Goal: Download file/media

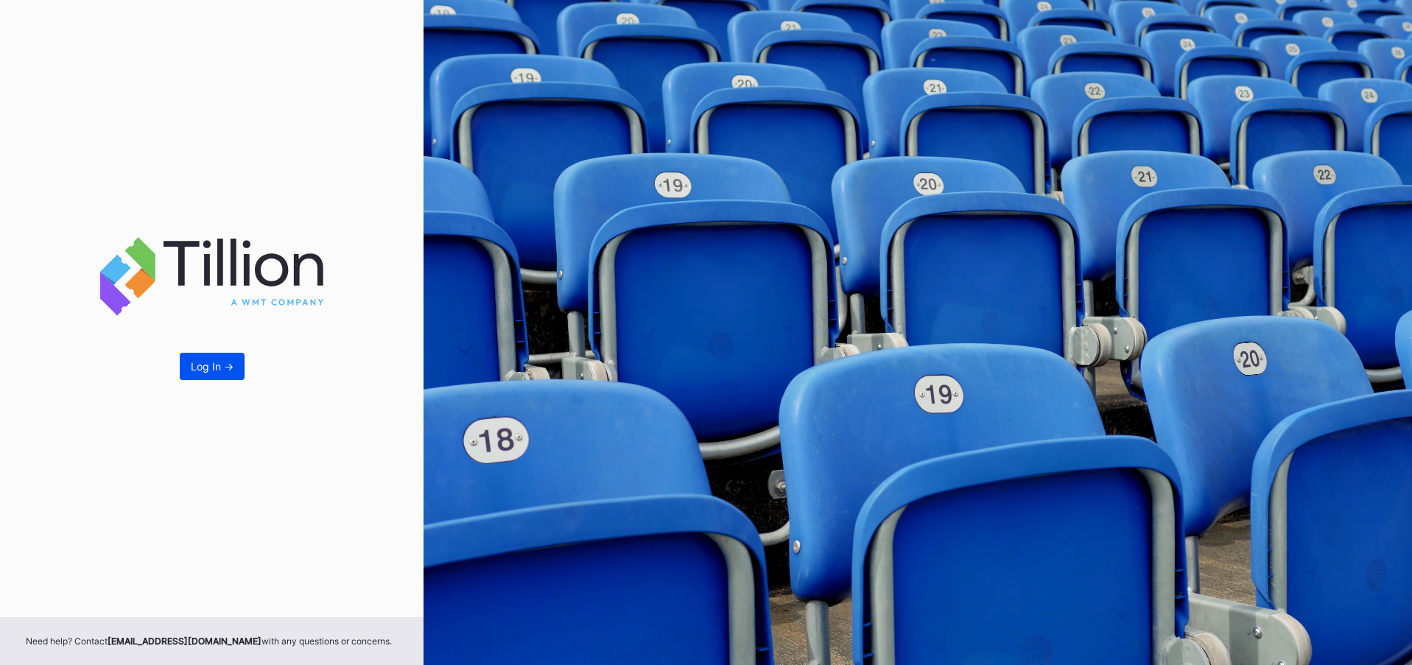
click at [224, 374] on button "Log In ->" at bounding box center [212, 366] width 65 height 27
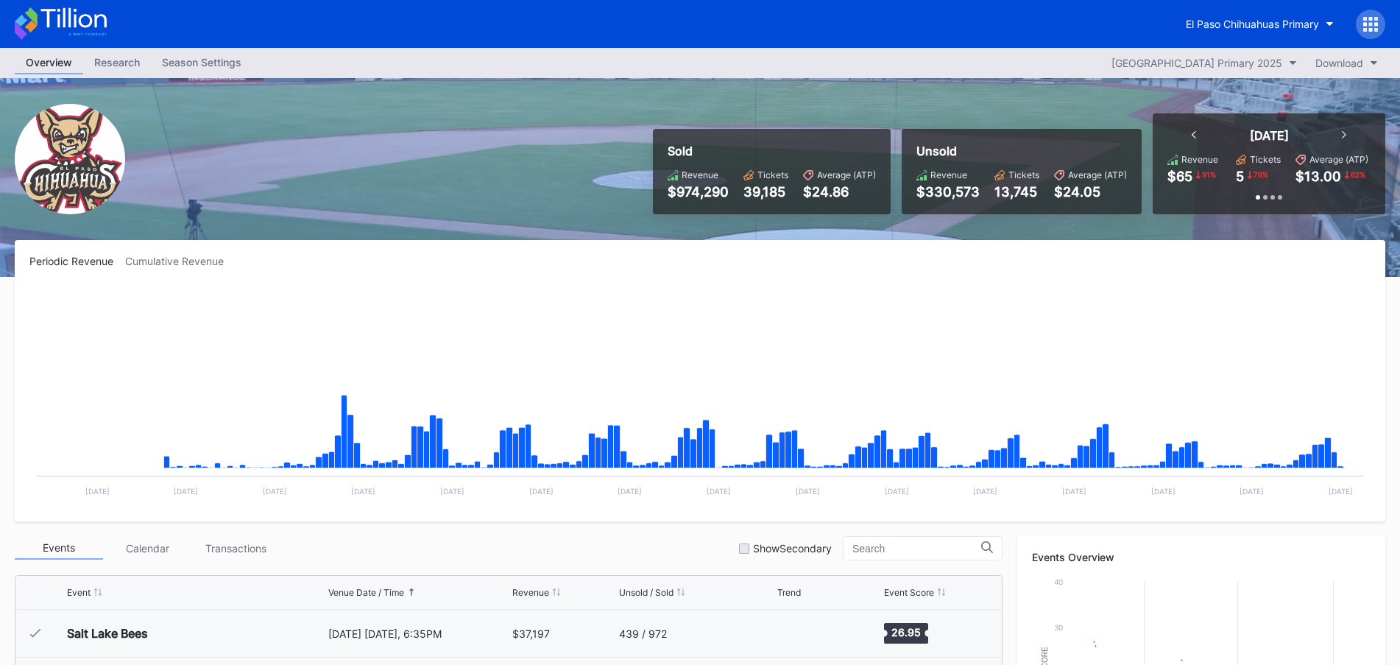
scroll to position [3107, 0]
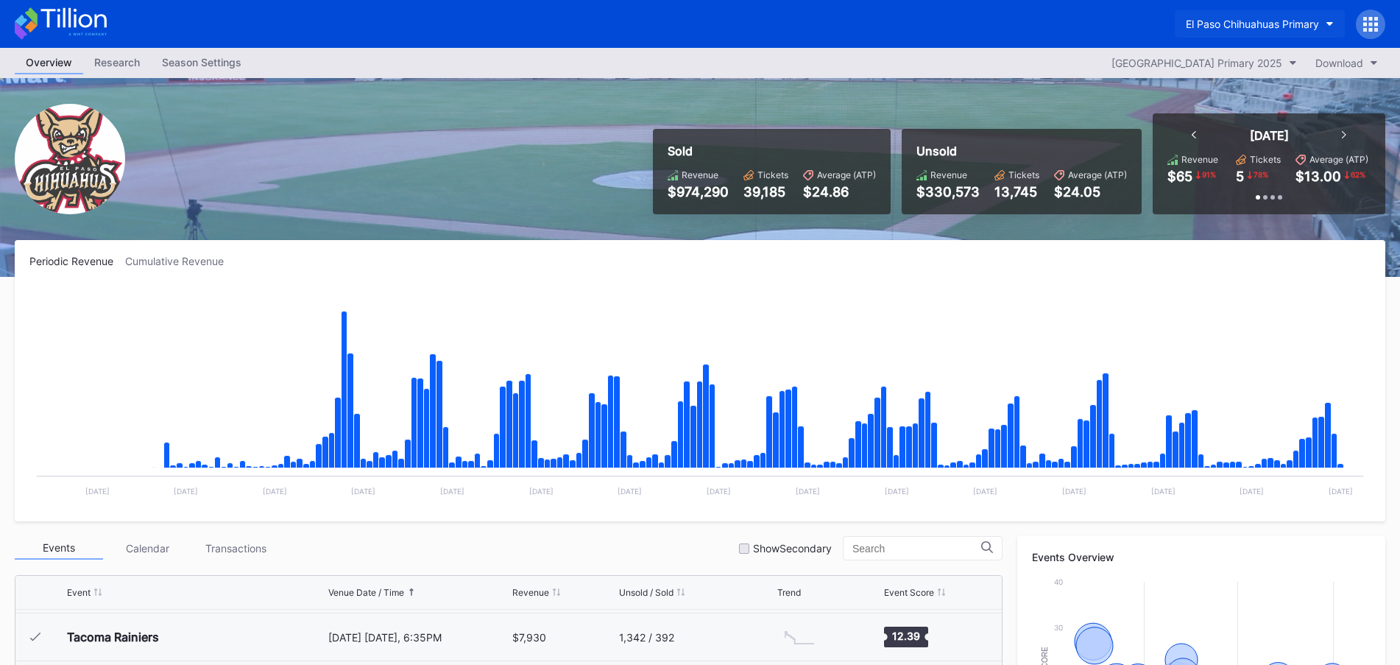
click at [1280, 19] on div "El Paso Chihuahuas Primary" at bounding box center [1252, 24] width 133 height 13
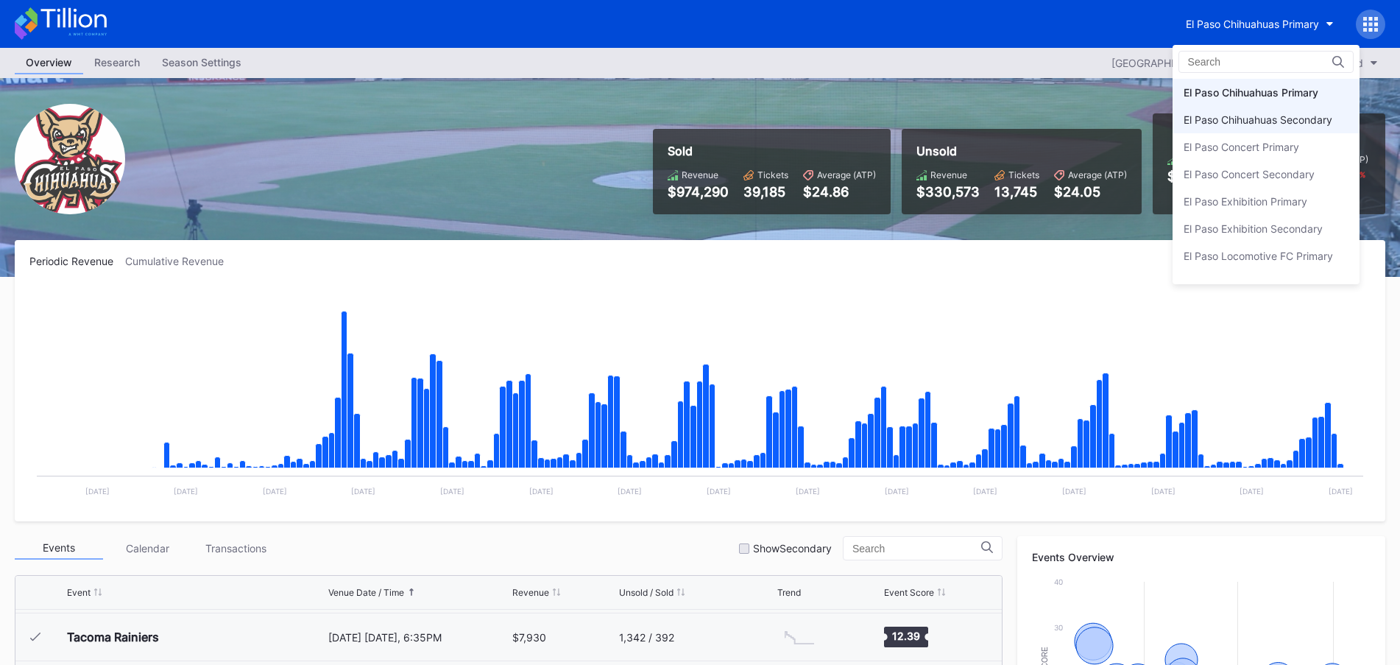
click at [1258, 110] on div "El Paso Chihuahuas Secondary" at bounding box center [1266, 119] width 187 height 27
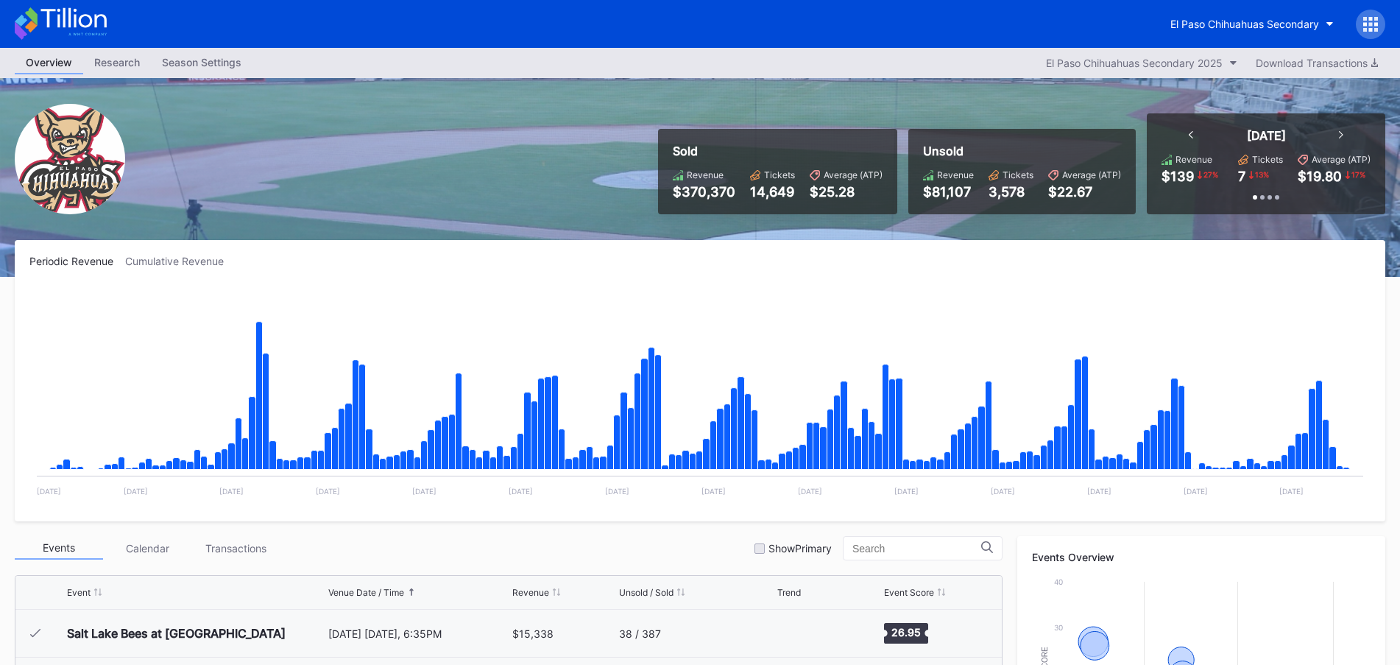
scroll to position [3107, 0]
click at [1360, 62] on div "Download Transactions" at bounding box center [1317, 63] width 122 height 13
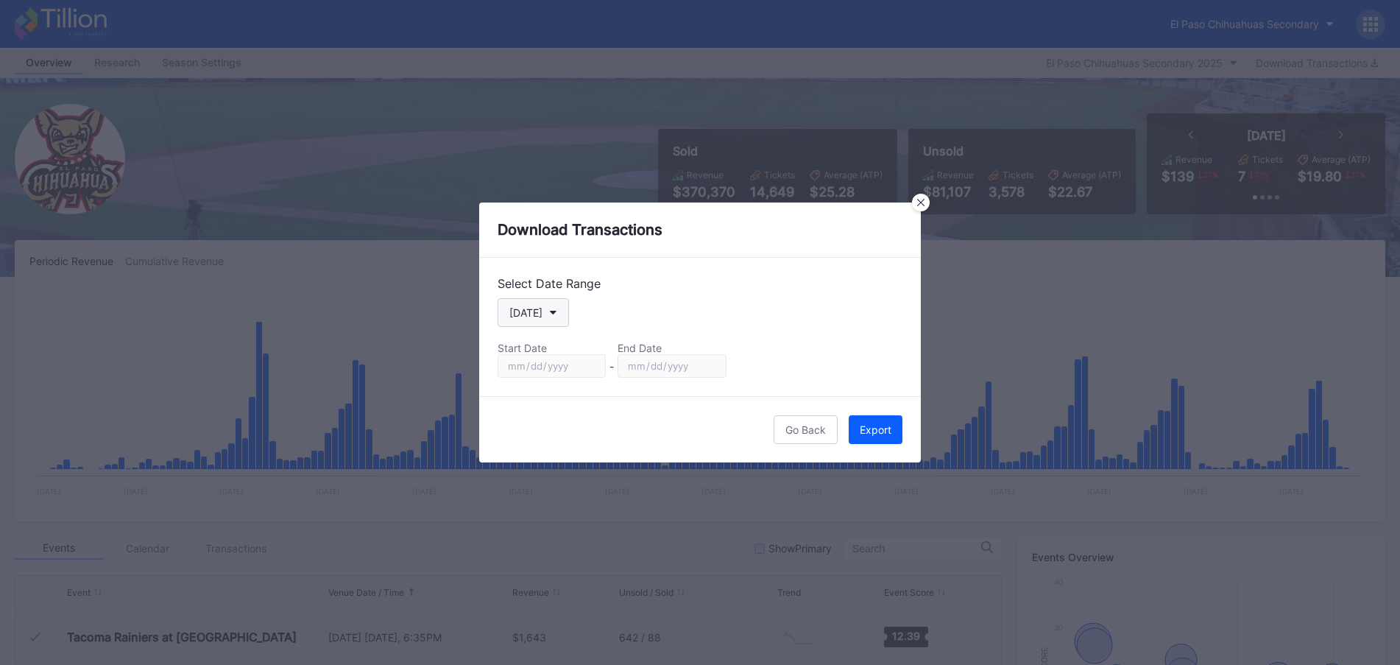
click at [554, 311] on icon "button" at bounding box center [553, 313] width 7 height 4
click at [540, 486] on div "Custom" at bounding box center [527, 490] width 37 height 13
drag, startPoint x: 598, startPoint y: 368, endPoint x: 588, endPoint y: 368, distance: 10.3
click at [598, 368] on input "[DATE]" at bounding box center [552, 366] width 108 height 24
click at [588, 368] on input "[DATE]" at bounding box center [552, 366] width 108 height 24
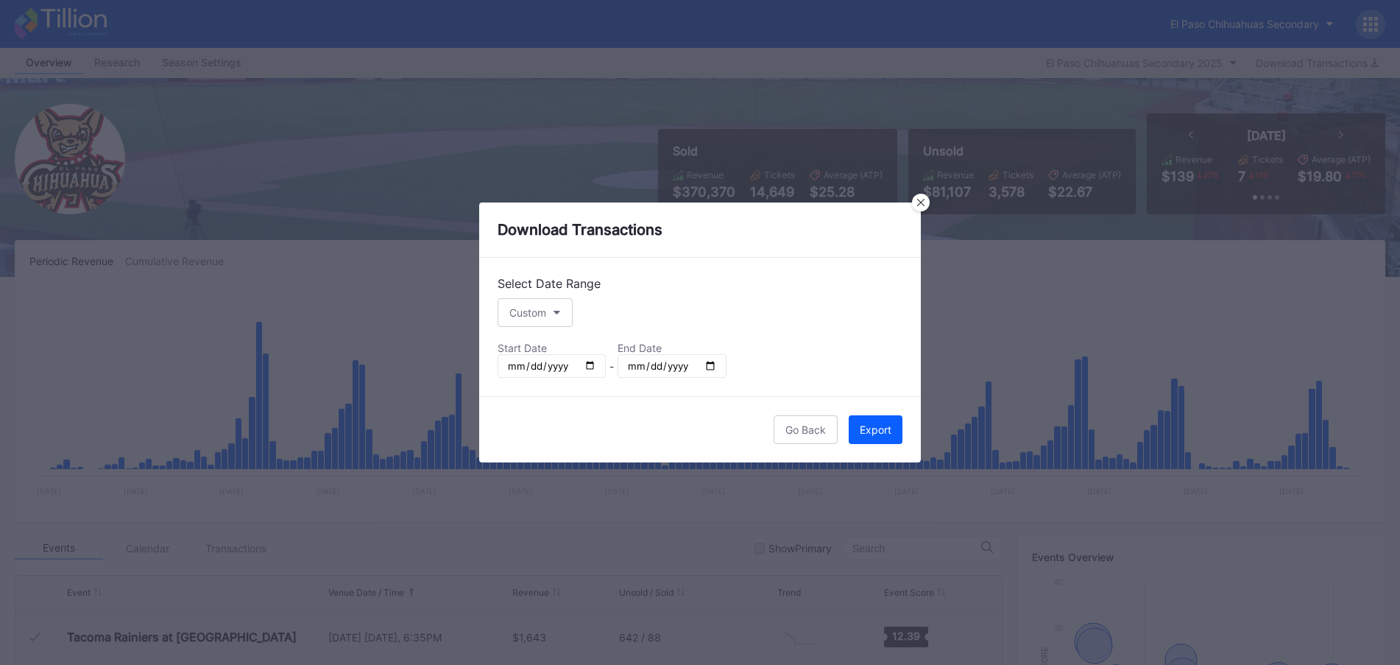
type input "[DATE]"
click at [709, 367] on input "[DATE]" at bounding box center [672, 366] width 108 height 24
type input "[DATE]"
click at [894, 432] on button "Export" at bounding box center [876, 429] width 54 height 29
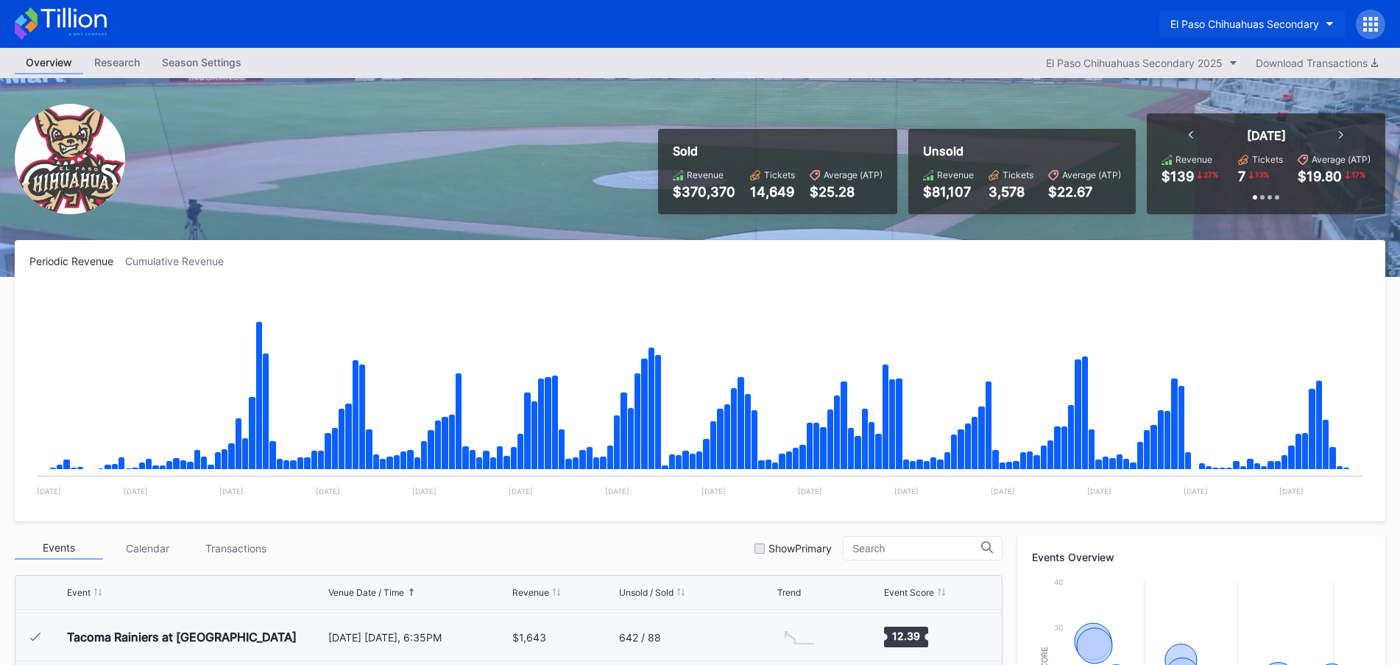
click at [1253, 11] on button "El Paso Chihuahuas Secondary" at bounding box center [1253, 23] width 186 height 27
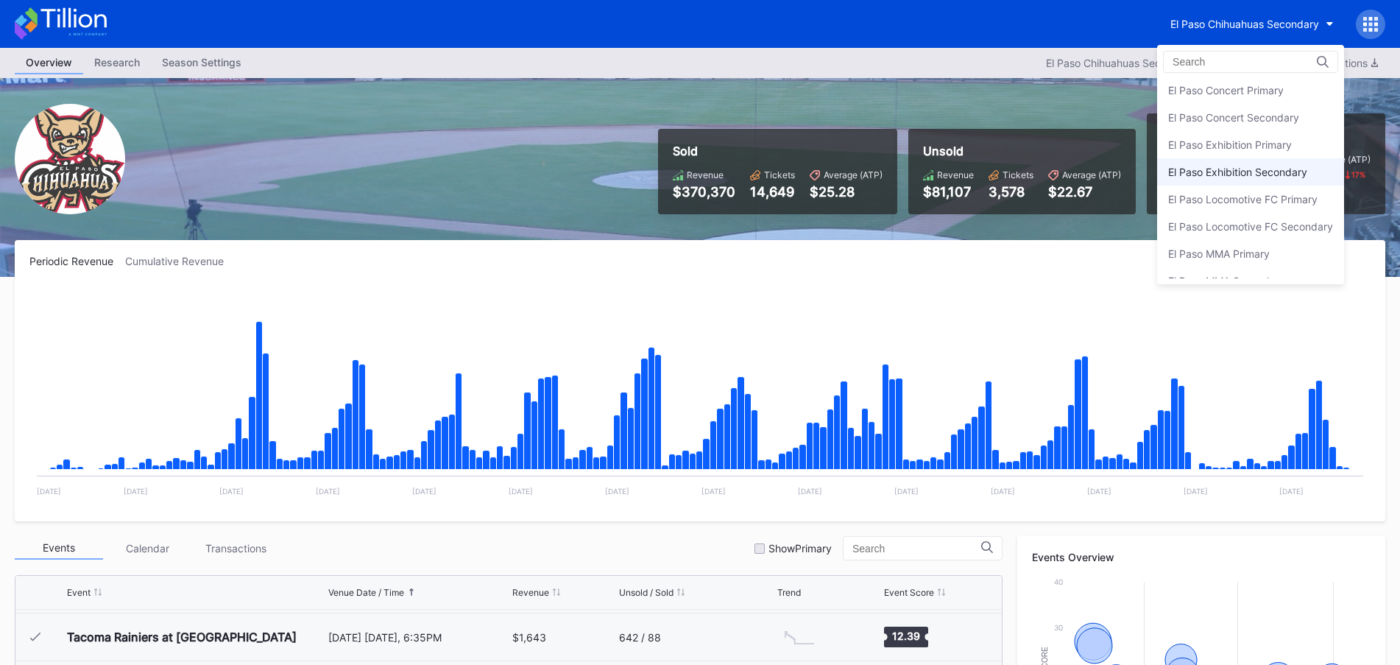
scroll to position [73, 0]
click at [1272, 201] on div "El Paso Locomotive FC Secondary" at bounding box center [1250, 210] width 187 height 27
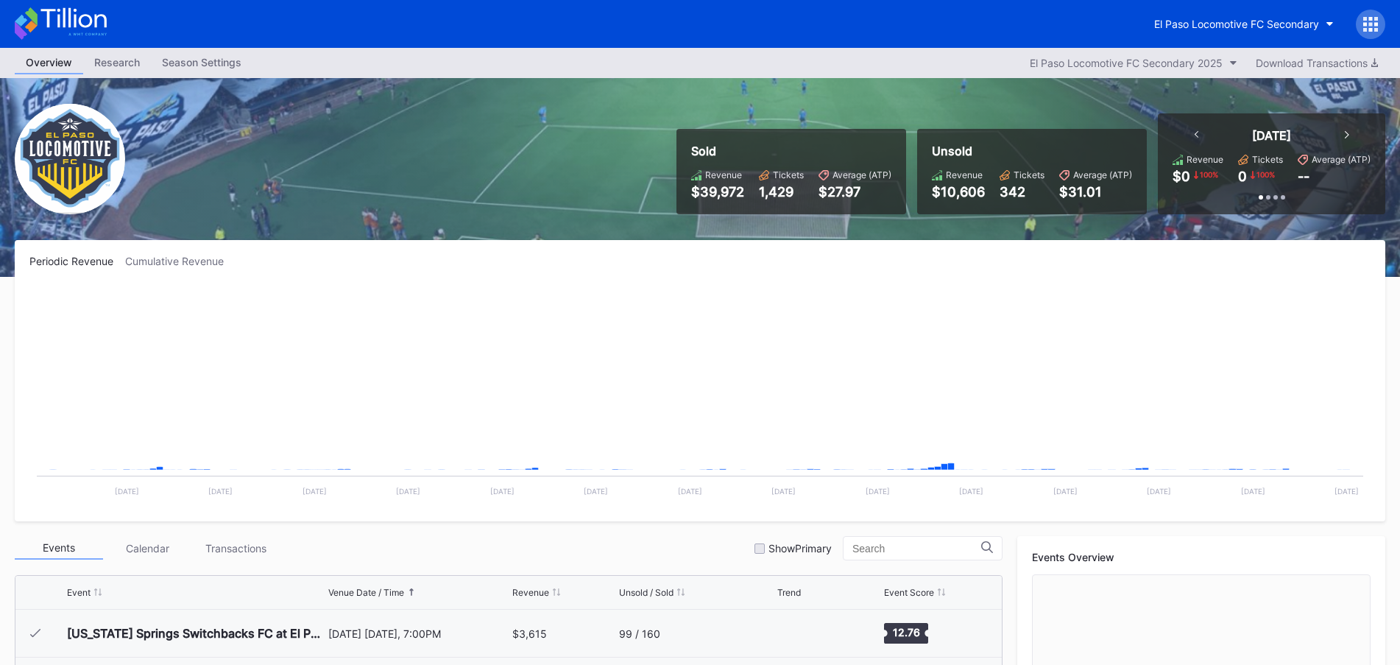
scroll to position [331, 0]
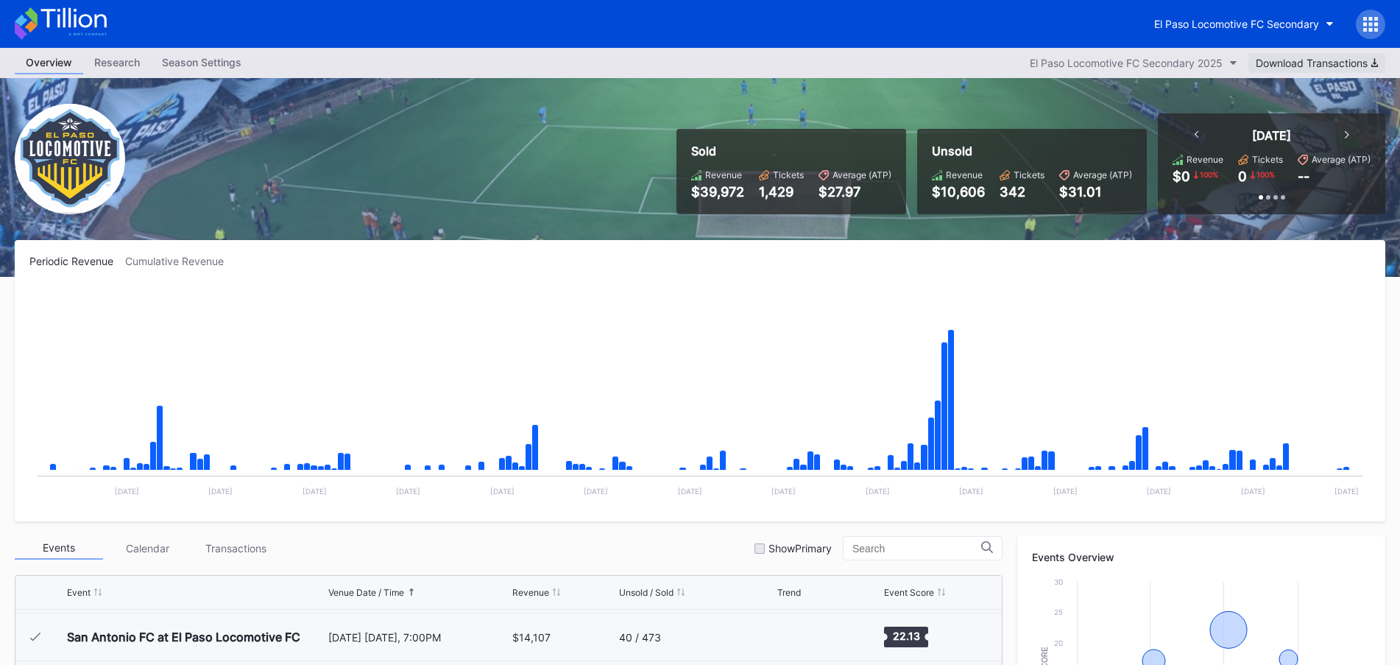
click at [1359, 55] on button "Download Transactions" at bounding box center [1317, 63] width 137 height 20
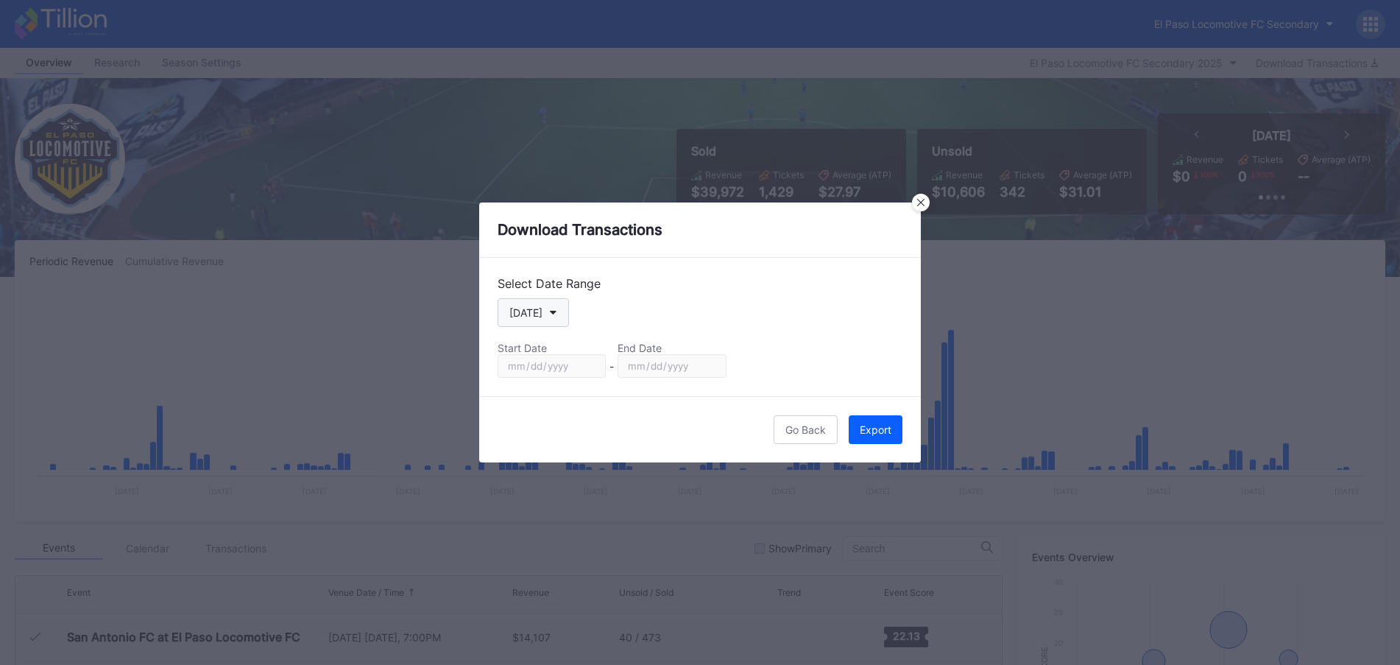
click at [559, 311] on button "[DATE]" at bounding box center [533, 312] width 71 height 29
click at [543, 486] on div "Custom" at bounding box center [527, 490] width 37 height 13
click at [594, 372] on input "[DATE]" at bounding box center [552, 366] width 108 height 24
type input "[DATE]"
click at [711, 371] on input "[DATE]" at bounding box center [672, 366] width 108 height 24
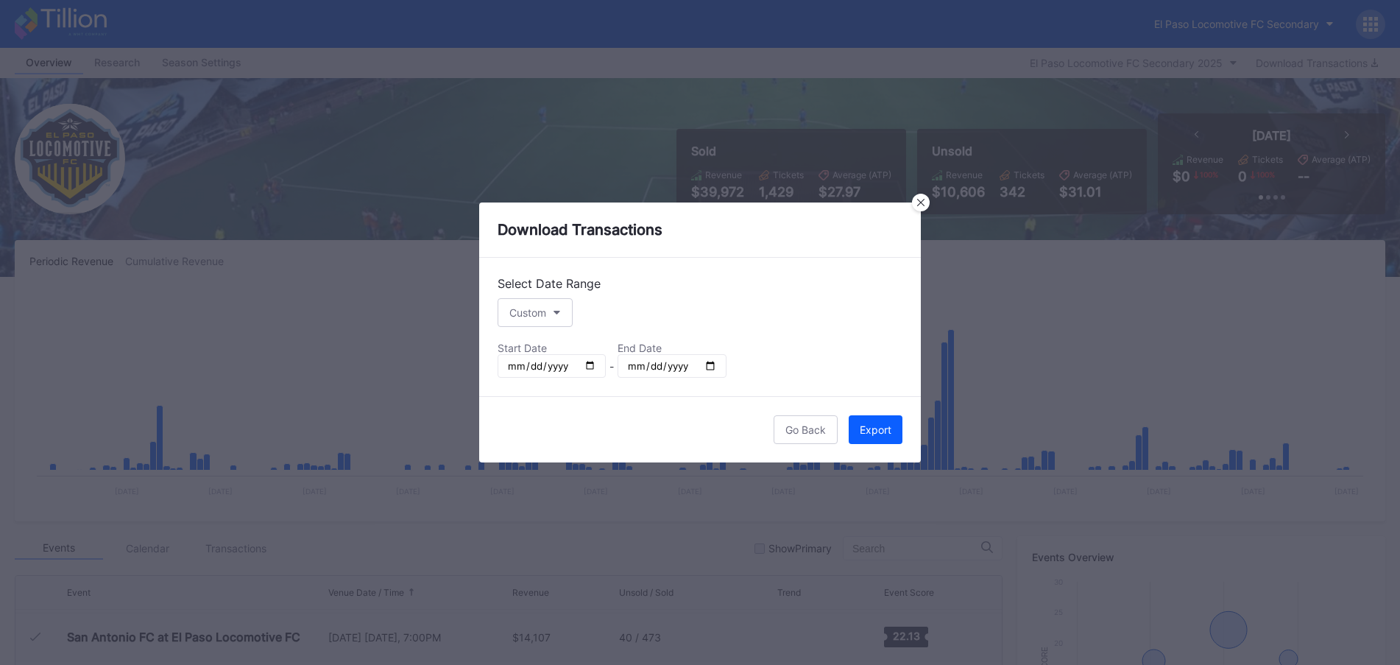
type input "[DATE]"
click at [863, 439] on button "Export" at bounding box center [876, 429] width 54 height 29
